Goal: Find contact information: Find contact information

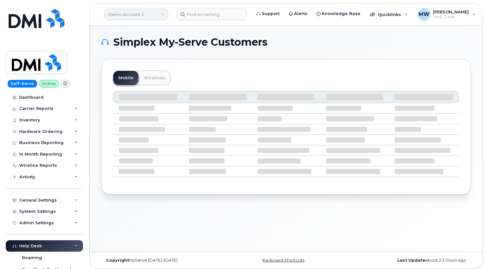
click at [159, 14] on link "Demo Account 1" at bounding box center [136, 14] width 64 height 11
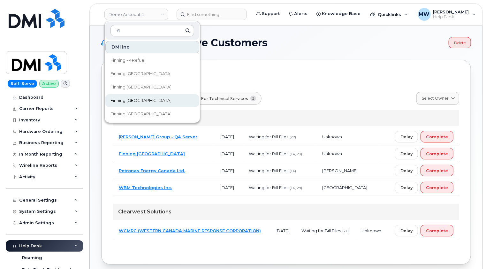
type input "fi"
click at [136, 98] on span "Finning [GEOGRAPHIC_DATA]" at bounding box center [141, 100] width 61 height 6
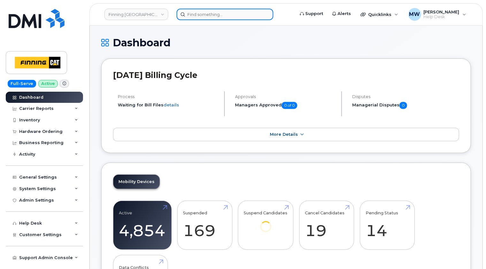
click at [212, 16] on input at bounding box center [225, 14] width 97 height 11
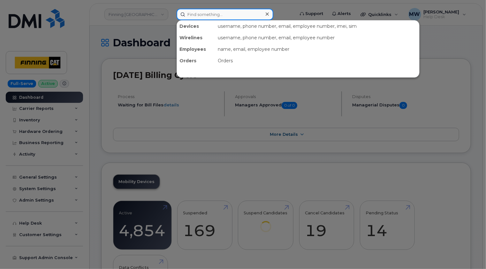
paste input "[PERSON_NAME][EMAIL_ADDRESS][PERSON_NAME][DOMAIN_NAME]"
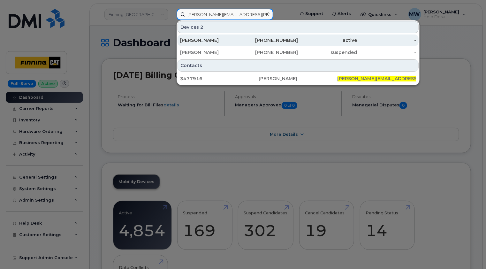
type input "[PERSON_NAME][EMAIL_ADDRESS][PERSON_NAME][DOMAIN_NAME]"
click at [224, 42] on div "[PERSON_NAME]" at bounding box center [209, 40] width 59 height 6
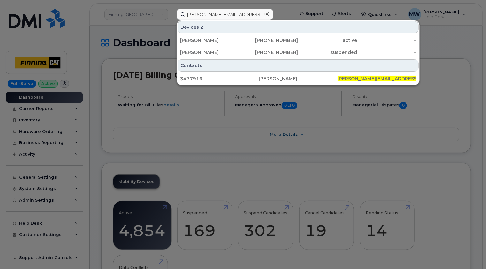
click at [266, 13] on icon at bounding box center [267, 13] width 3 height 3
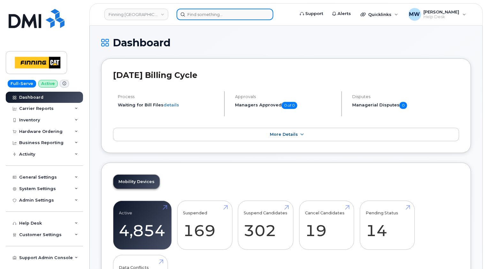
click at [227, 18] on input at bounding box center [225, 14] width 97 height 11
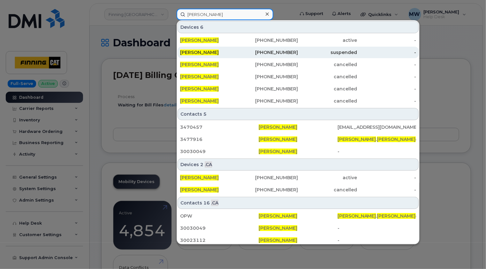
type input "justin wilson"
click at [207, 52] on span "[PERSON_NAME]" at bounding box center [199, 53] width 39 height 6
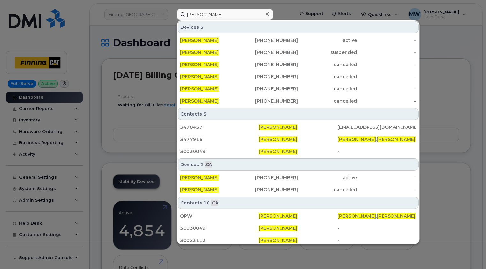
click at [268, 15] on icon at bounding box center [267, 13] width 3 height 3
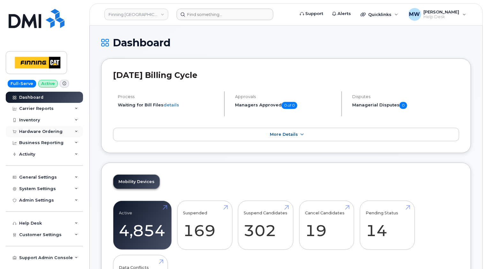
click at [54, 129] on div "Hardware Ordering" at bounding box center [40, 131] width 43 height 5
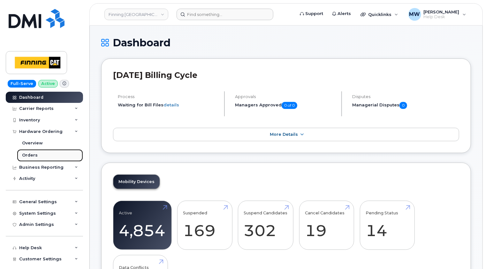
click at [28, 154] on div "Orders" at bounding box center [30, 155] width 16 height 6
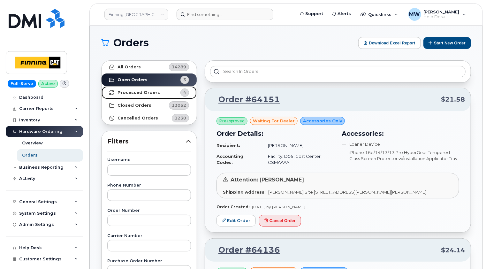
click at [144, 90] on strong "Processed Orders" at bounding box center [139, 92] width 42 height 5
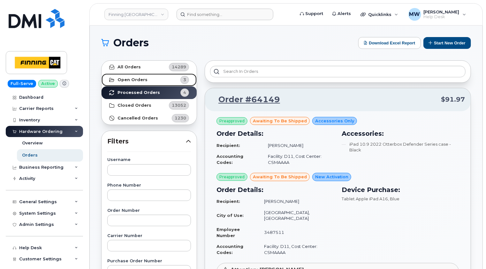
click at [135, 80] on strong "Open Orders" at bounding box center [133, 79] width 30 height 5
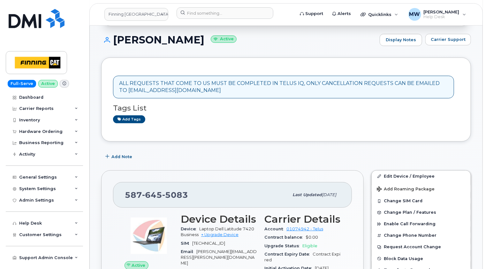
scroll to position [128, 0]
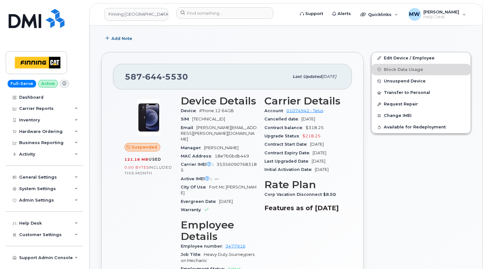
scroll to position [192, 0]
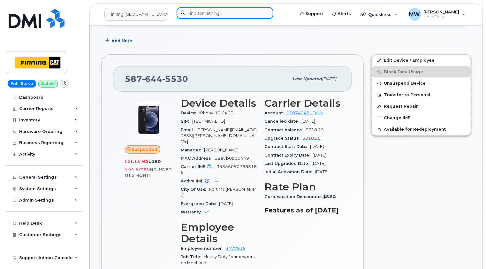
click at [222, 15] on input at bounding box center [225, 12] width 97 height 11
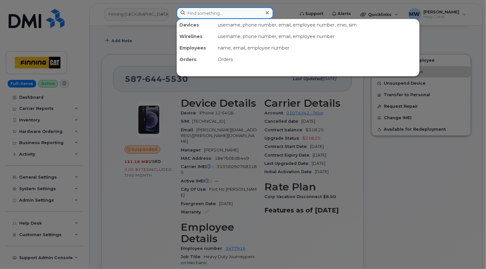
paste input "[PERSON_NAME][EMAIL_ADDRESS][PERSON_NAME][DOMAIN_NAME]"
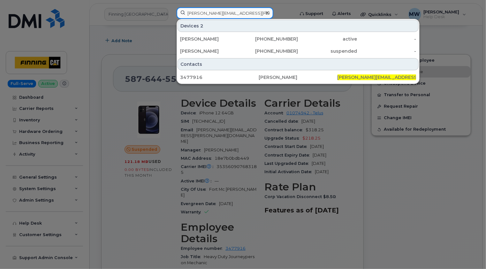
type input "[PERSON_NAME][EMAIL_ADDRESS][PERSON_NAME][DOMAIN_NAME]"
click at [267, 12] on icon at bounding box center [267, 12] width 3 height 3
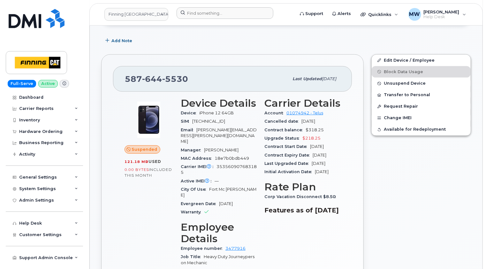
click at [172, 79] on span "5530" at bounding box center [175, 79] width 26 height 10
copy span "[PHONE_NUMBER]"
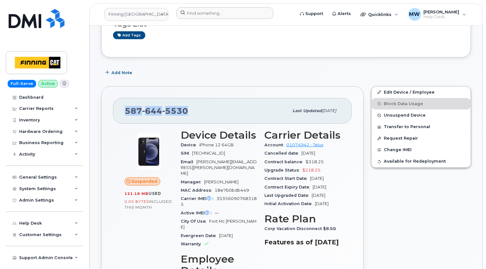
scroll to position [96, 0]
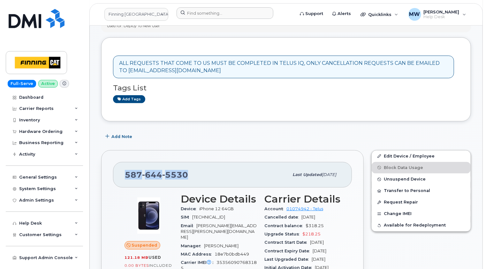
copy span "[PHONE_NUMBER]"
